Goal: Transaction & Acquisition: Purchase product/service

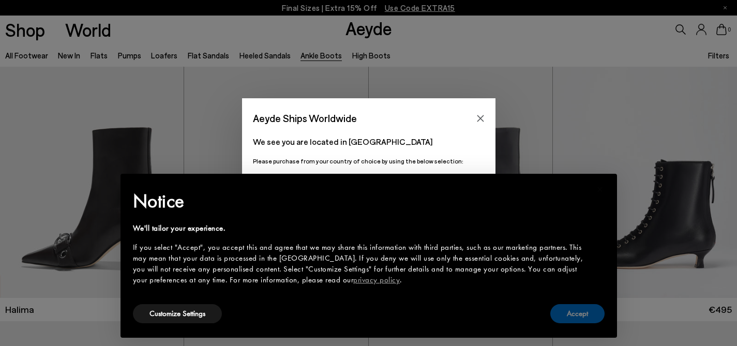
click at [579, 311] on button "Accept" at bounding box center [578, 313] width 54 height 19
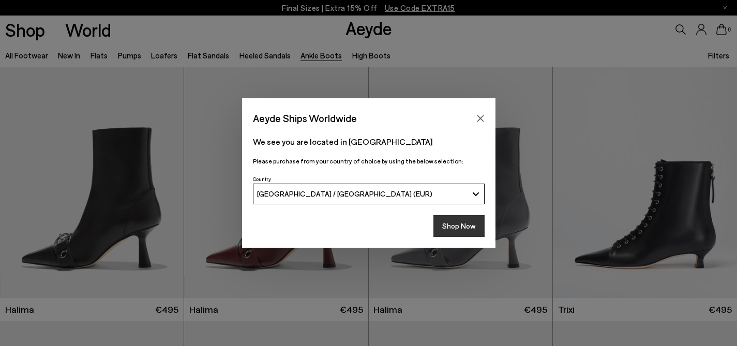
click at [450, 229] on button "Shop Now" at bounding box center [459, 226] width 51 height 22
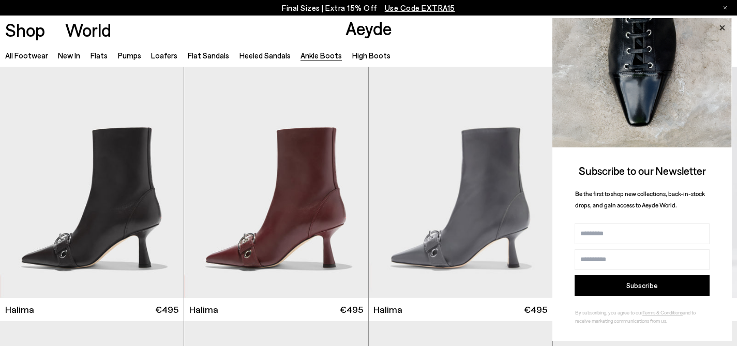
click at [722, 31] on icon at bounding box center [722, 27] width 13 height 13
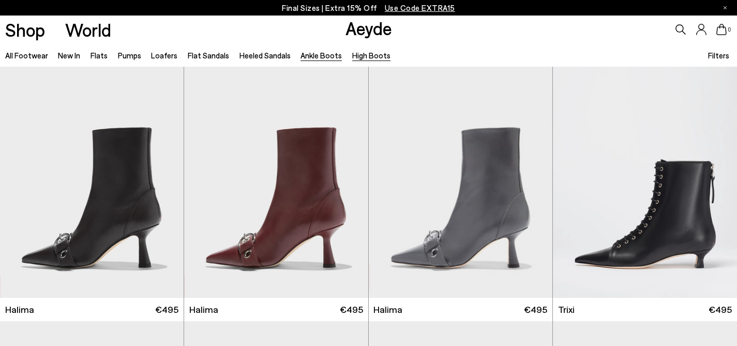
click at [368, 55] on link "High Boots" at bounding box center [371, 55] width 38 height 9
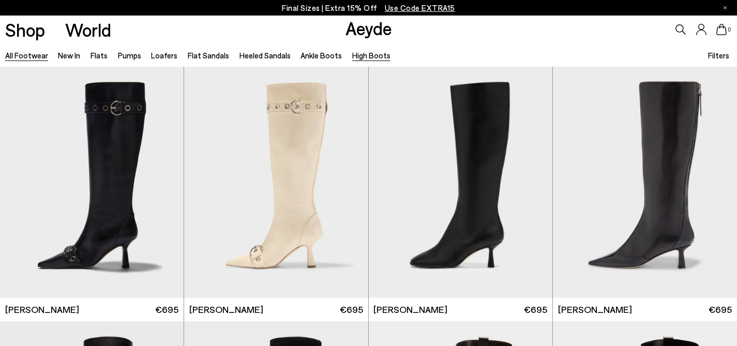
click at [16, 55] on link "All Footwear" at bounding box center [26, 55] width 43 height 9
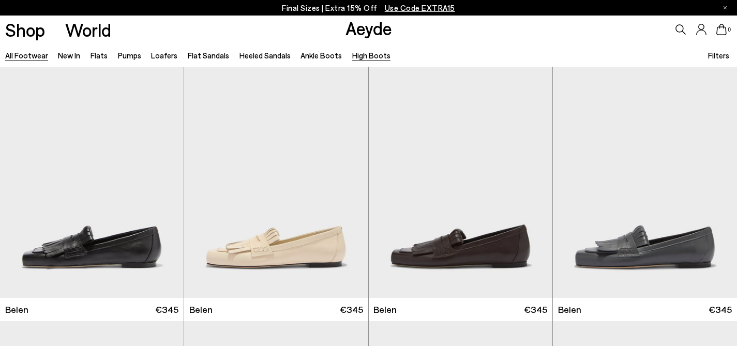
click at [358, 55] on link "High Boots" at bounding box center [371, 55] width 38 height 9
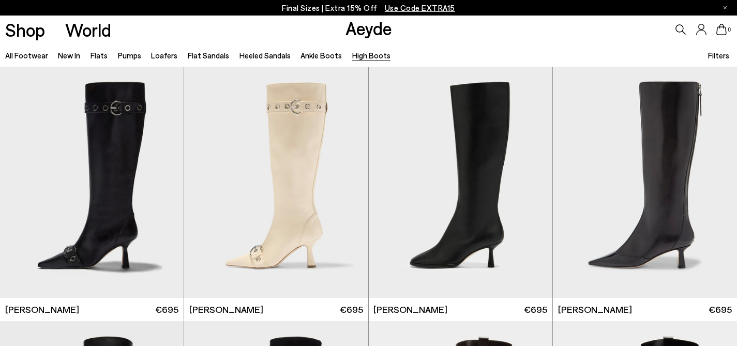
click at [727, 55] on span "Filters" at bounding box center [719, 55] width 21 height 9
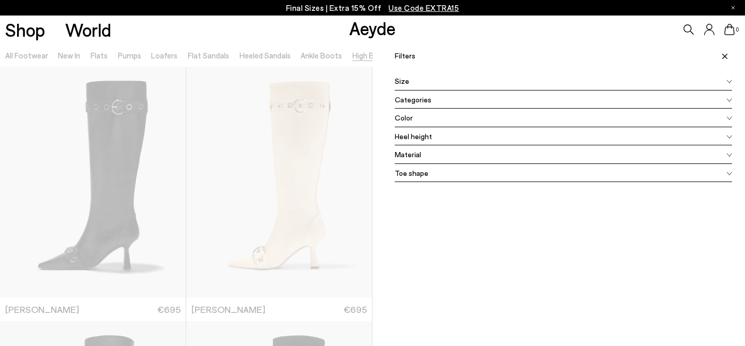
click at [720, 54] on span at bounding box center [724, 56] width 18 height 23
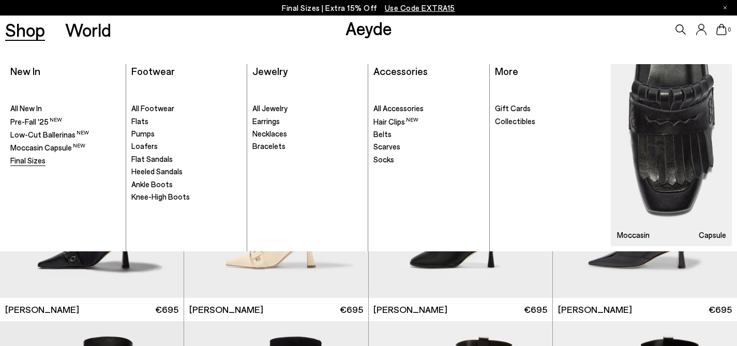
click at [35, 163] on span "Final Sizes" at bounding box center [27, 160] width 35 height 9
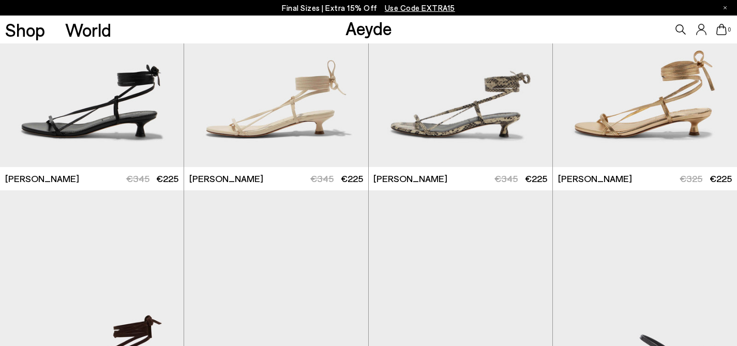
scroll to position [615, 0]
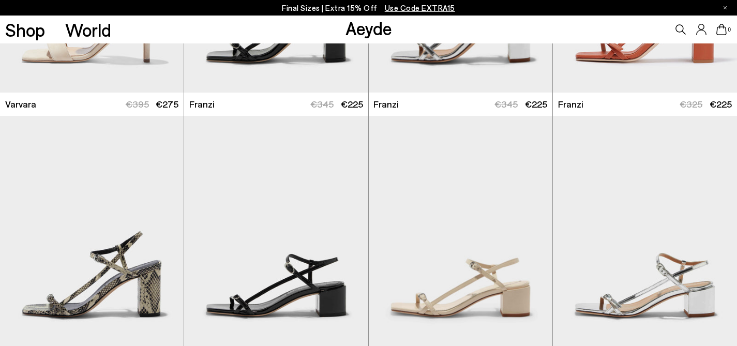
scroll to position [2864, 0]
